Goal: Book appointment/travel/reservation

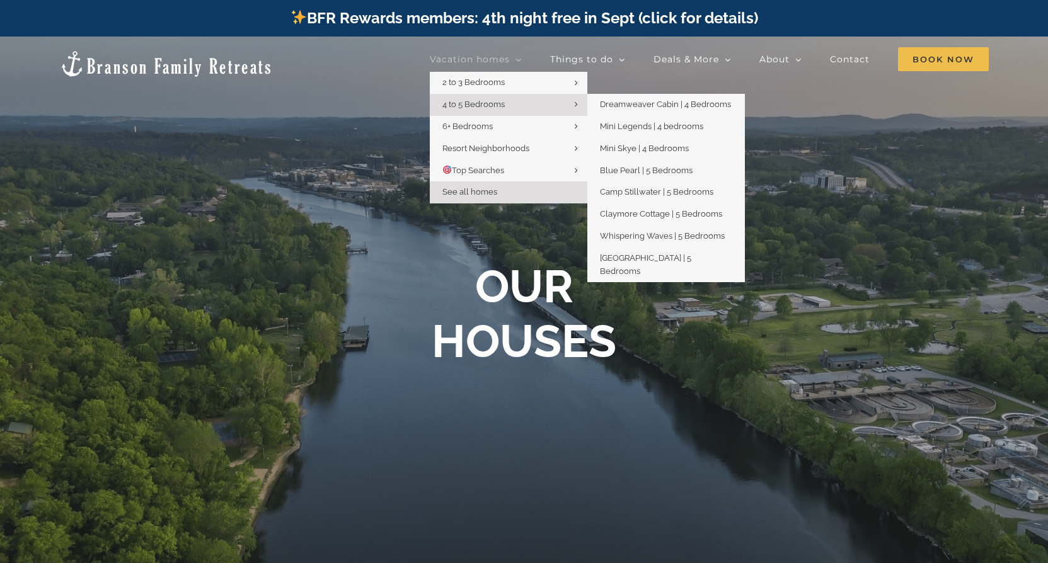
click at [575, 106] on icon "Main Menu" at bounding box center [576, 104] width 3 height 9
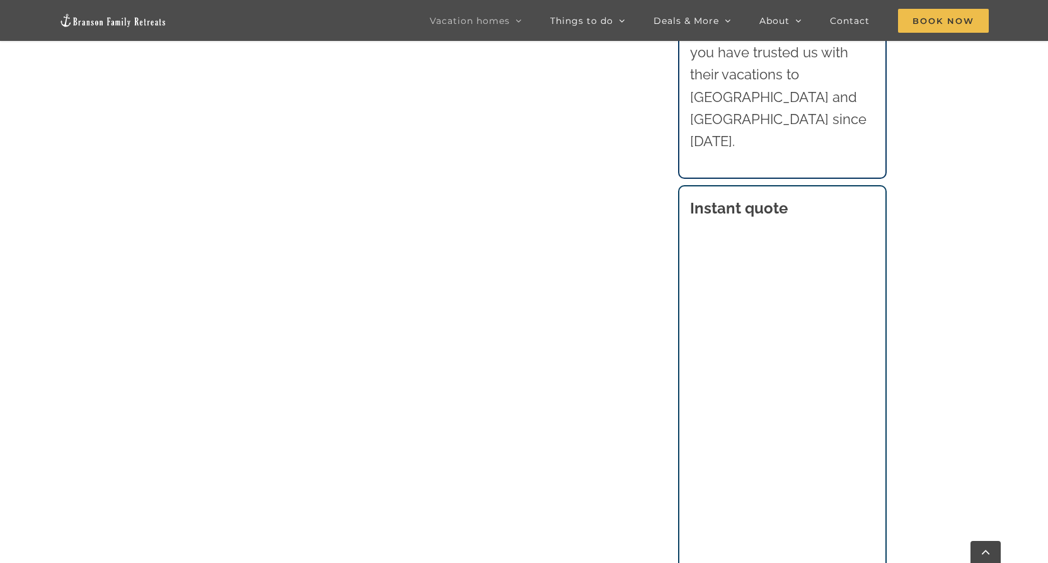
scroll to position [819, 0]
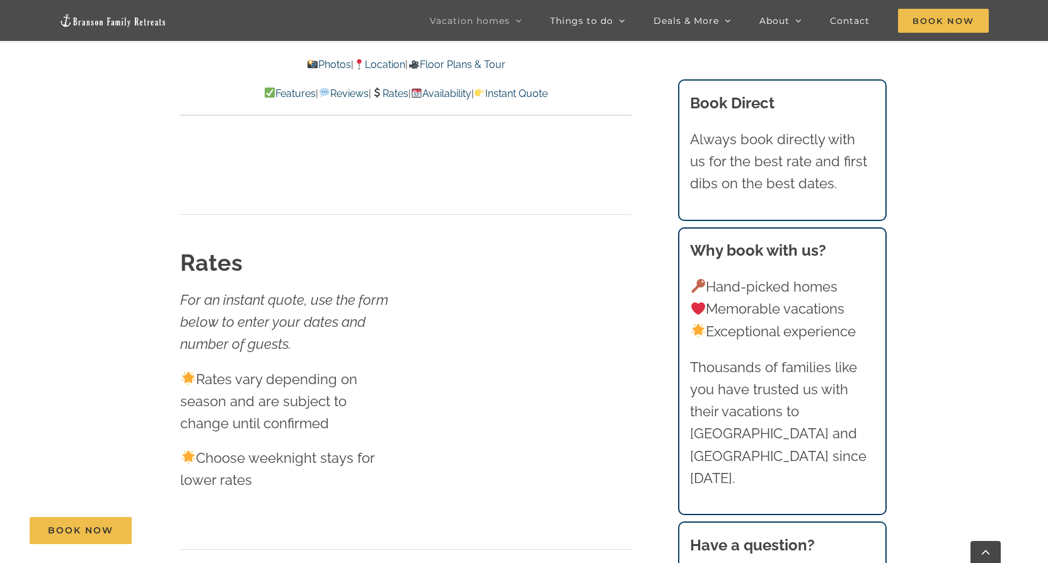
scroll to position [7372, 0]
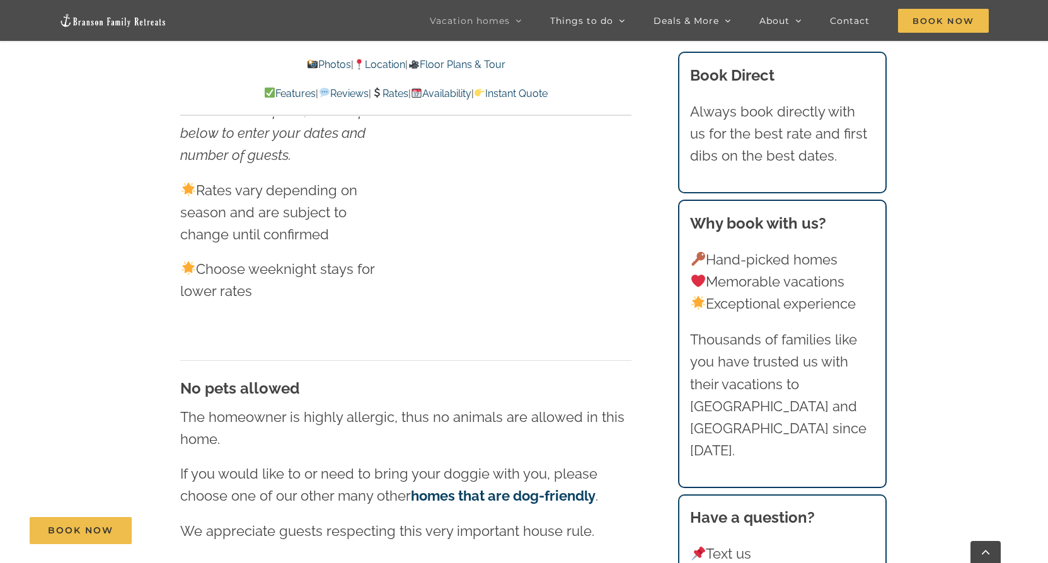
click at [405, 344] on div "No pets allowed The homeowner is highly allergic, thus no animals are allowed i…" at bounding box center [405, 449] width 451 height 211
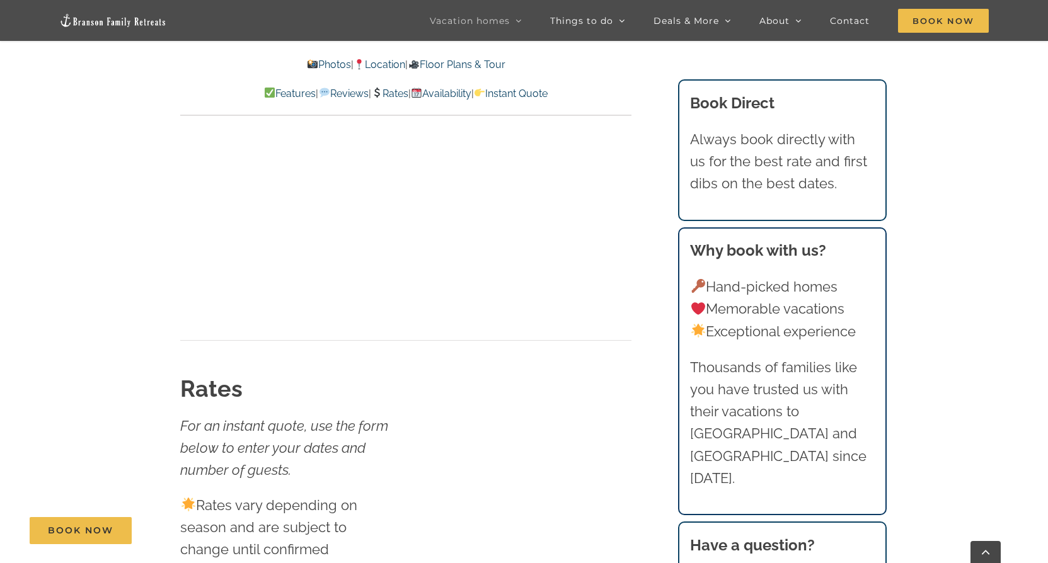
click at [451, 93] on link "Availability" at bounding box center [441, 94] width 60 height 12
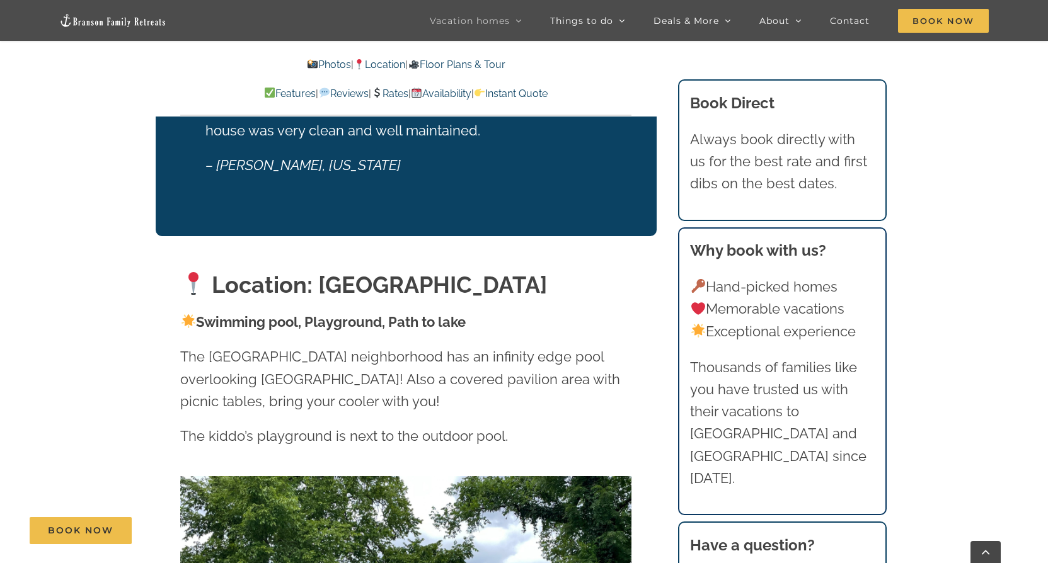
scroll to position [2002, 0]
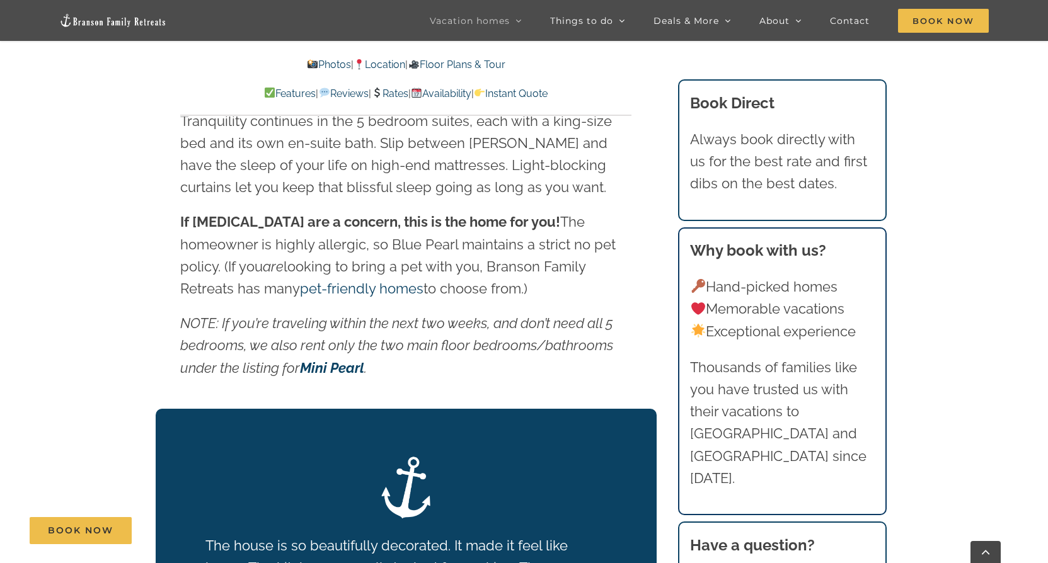
click at [387, 96] on link "Rates" at bounding box center [389, 94] width 37 height 12
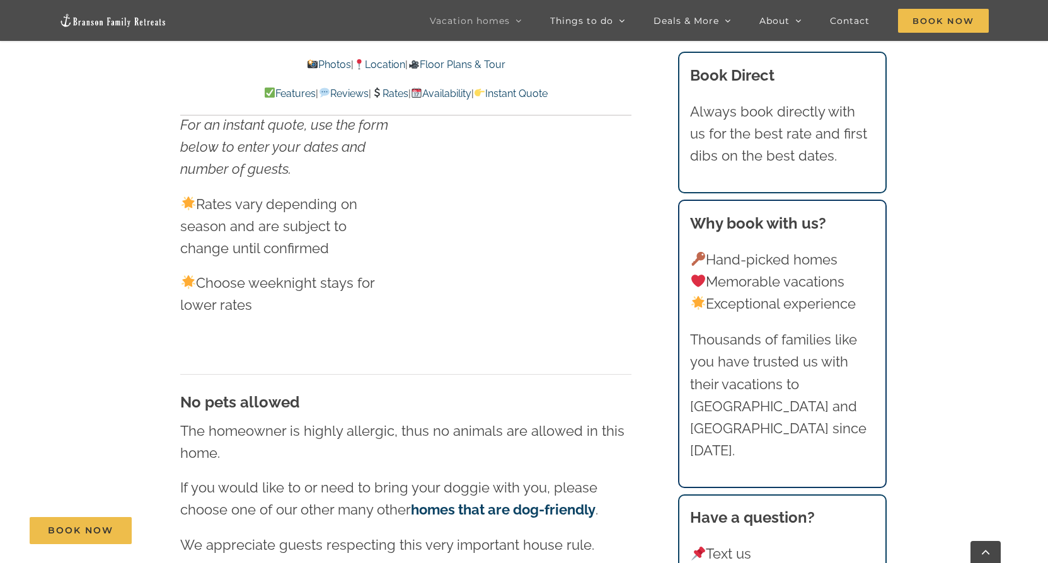
click at [534, 97] on link "Instant Quote" at bounding box center [511, 94] width 74 height 12
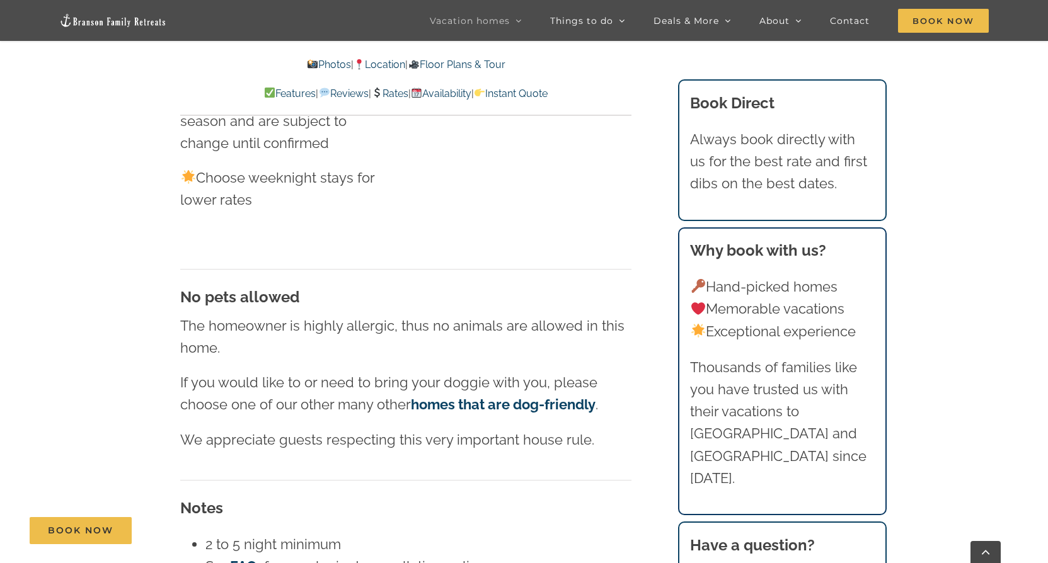
scroll to position [7400, 0]
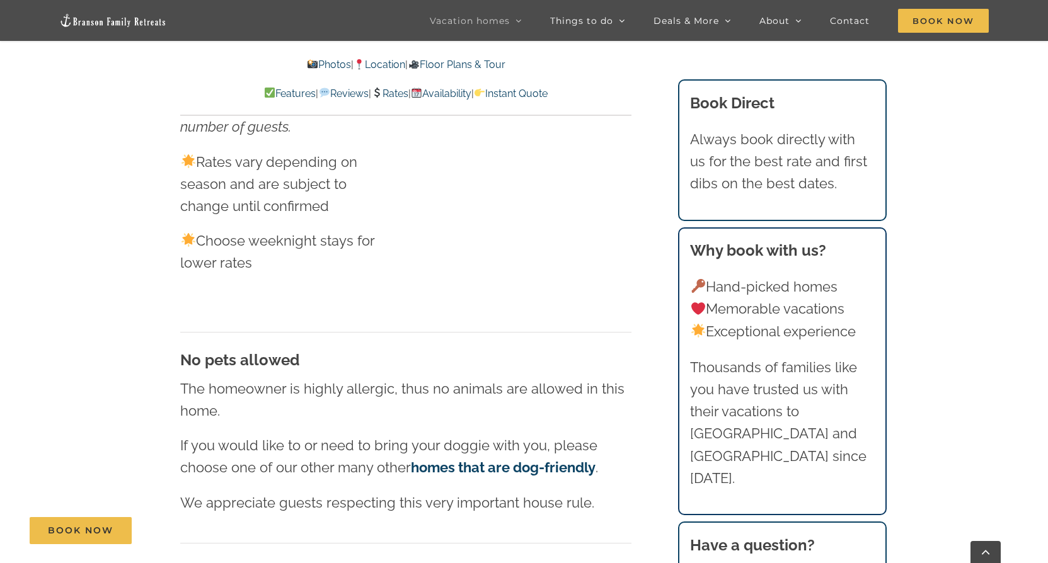
scroll to position [7358, 0]
